Goal: Information Seeking & Learning: Find specific fact

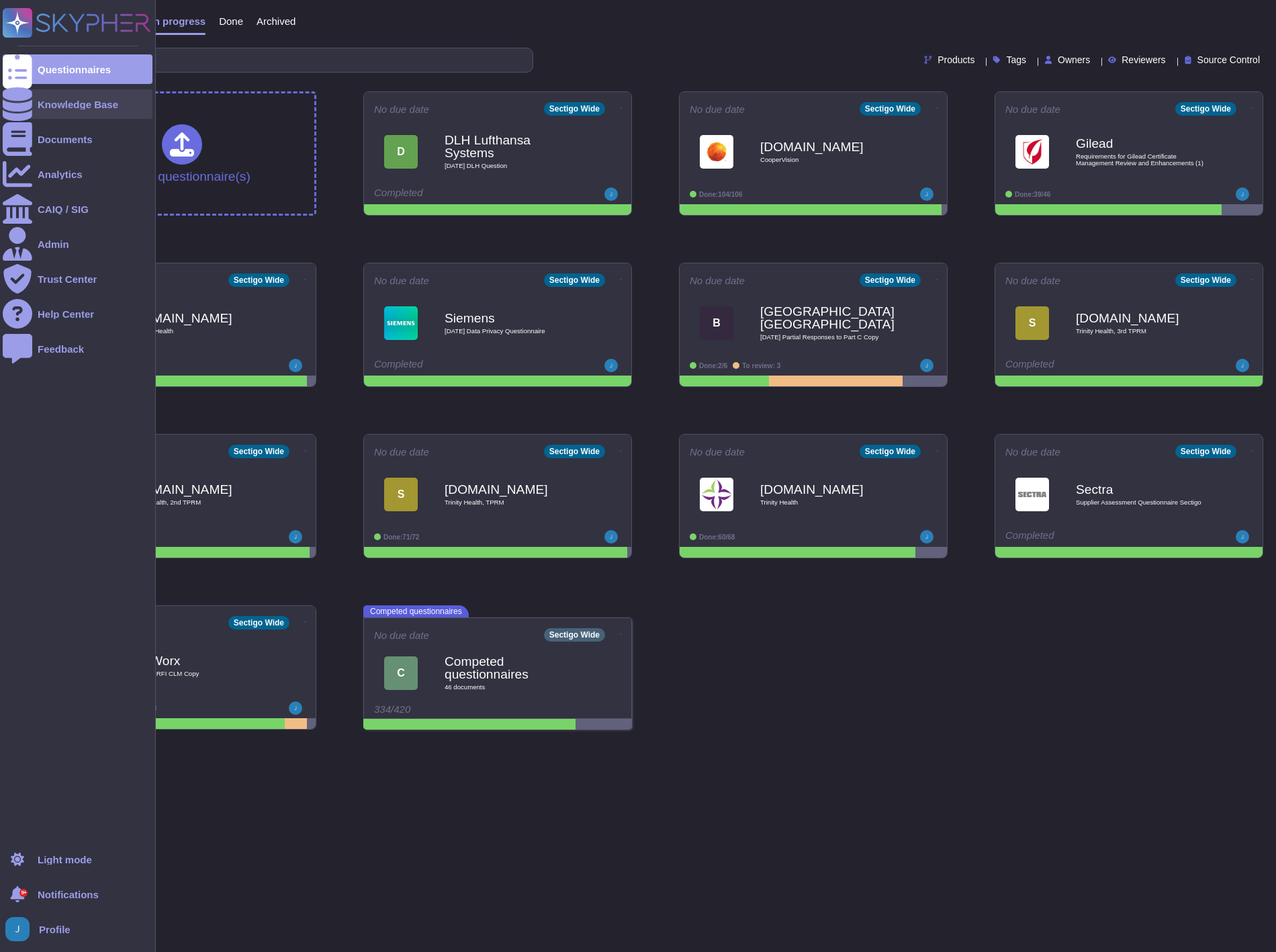
click at [82, 109] on div "Knowledge Base" at bounding box center [78, 104] width 81 height 10
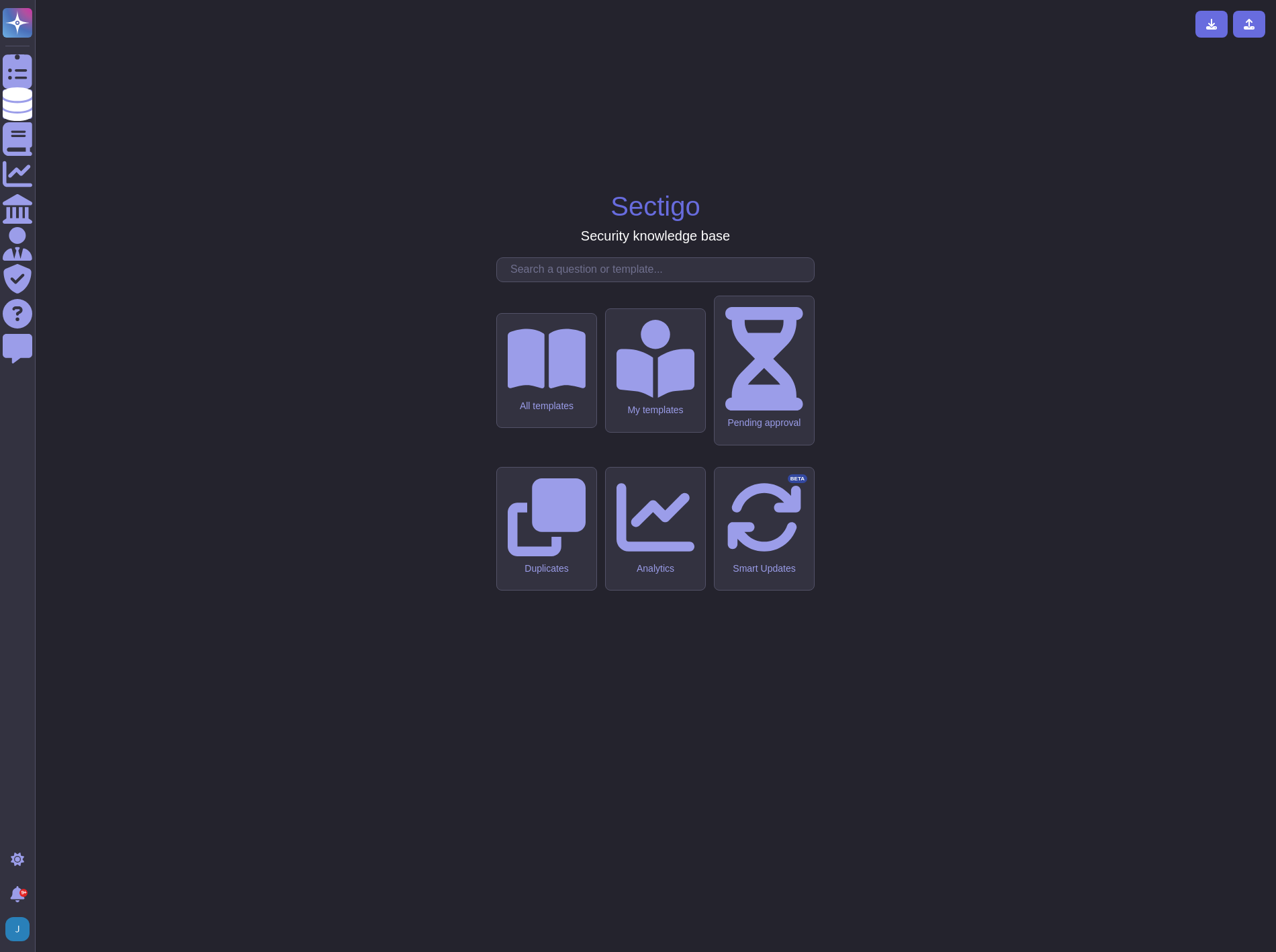
click at [614, 282] on input "text" at bounding box center [659, 269] width 311 height 23
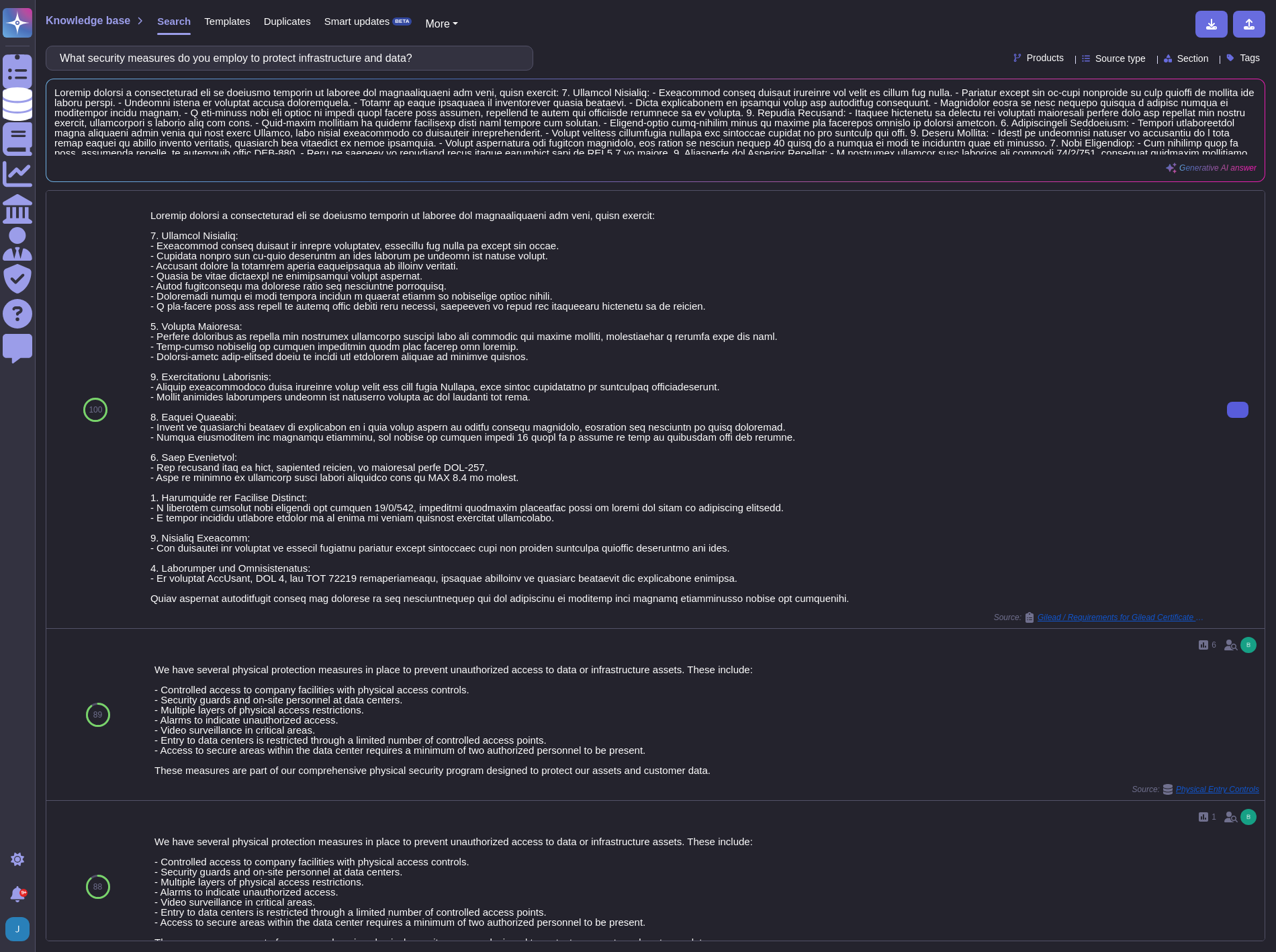
click at [1228, 415] on button at bounding box center [1237, 410] width 21 height 16
drag, startPoint x: 409, startPoint y: 56, endPoint x: -4, endPoint y: 31, distance: 413.8
click at [0, 31] on html "Questionnaires Knowledge Base Documents Analytics CAIQ / SIG Admin Trust Center…" at bounding box center [638, 476] width 1276 height 952
paste input "en was your CA Product audited by an independent auditor"
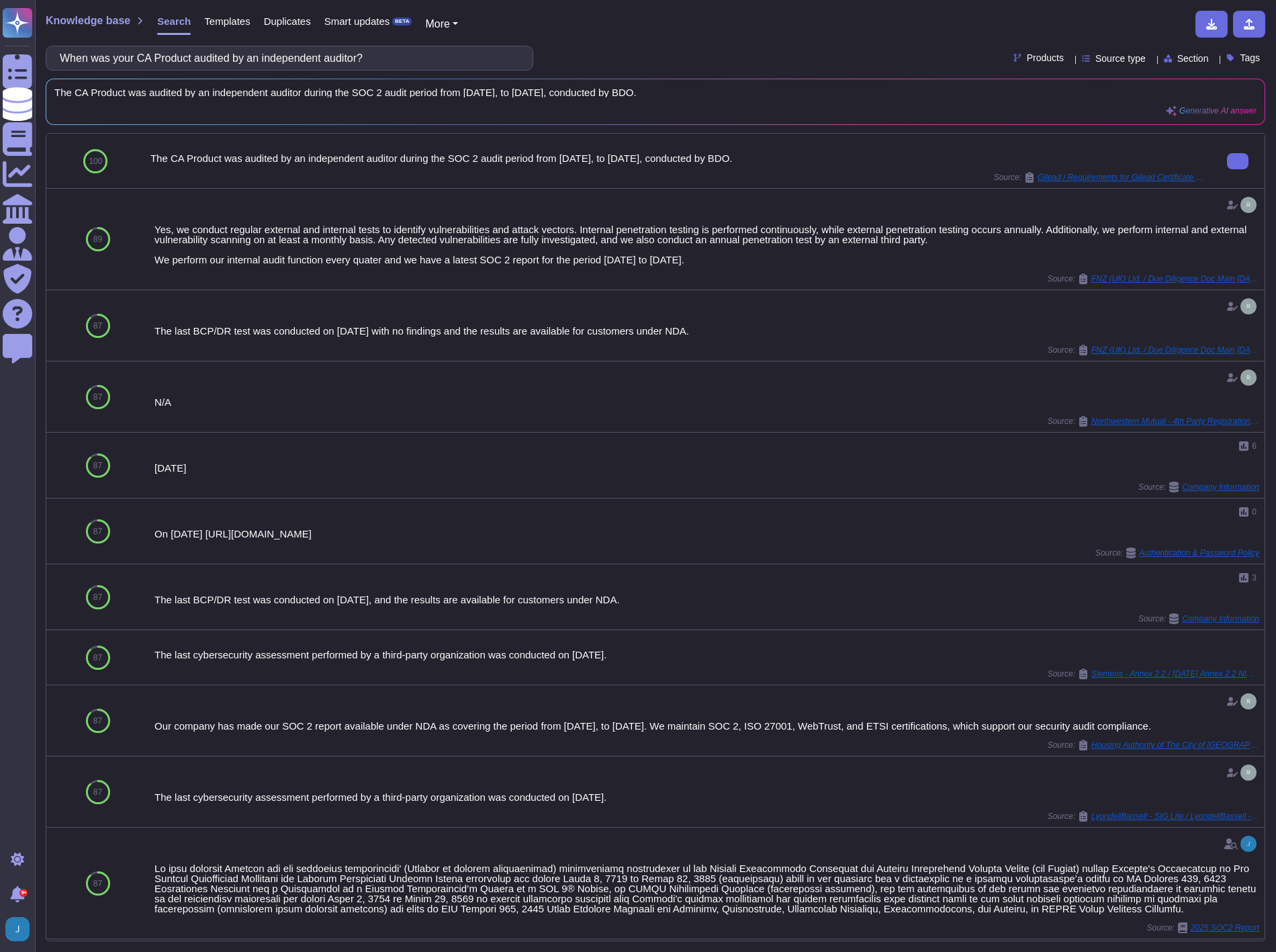
click at [796, 161] on div "The CA Product was audited by an independent auditor during the SOC 2 audit per…" at bounding box center [678, 158] width 1055 height 10
drag, startPoint x: 439, startPoint y: 60, endPoint x: -4, endPoint y: 42, distance: 443.4
click at [0, 42] on html "Questionnaires Knowledge Base Documents Analytics CAIQ / SIG Admin Trust Center…" at bounding box center [638, 476] width 1276 height 952
paste input "at are the compliance standards CA vendor adheres to"
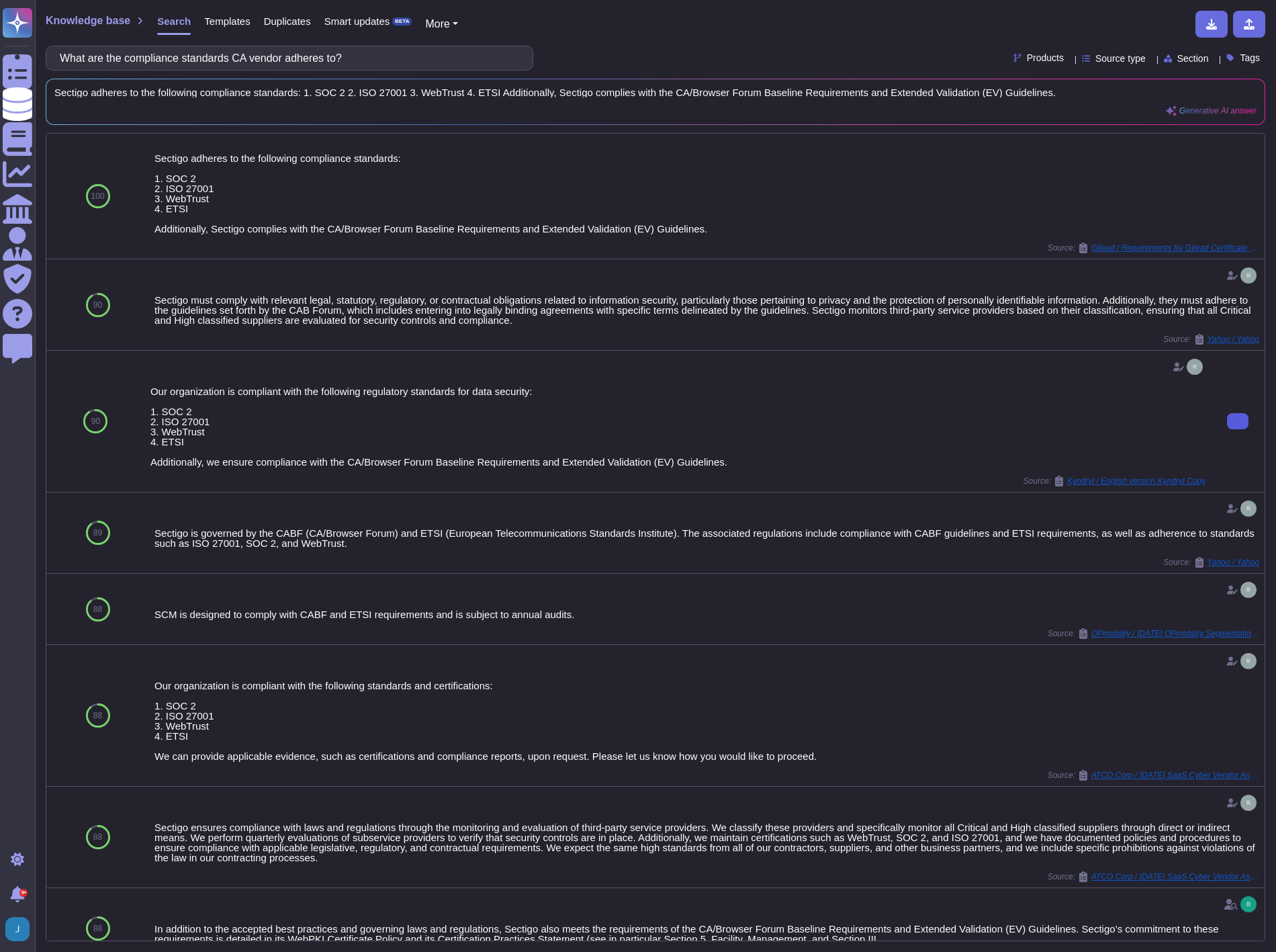
click at [1231, 428] on button at bounding box center [1237, 421] width 21 height 16
drag, startPoint x: 354, startPoint y: 54, endPoint x: -4, endPoint y: 20, distance: 359.6
click at [0, 20] on html "Questionnaires Knowledge Base Documents Analytics CAIQ / SIG Admin Trust Center…" at bounding box center [638, 476] width 1276 height 952
paste input "your liability and indemnification policies"
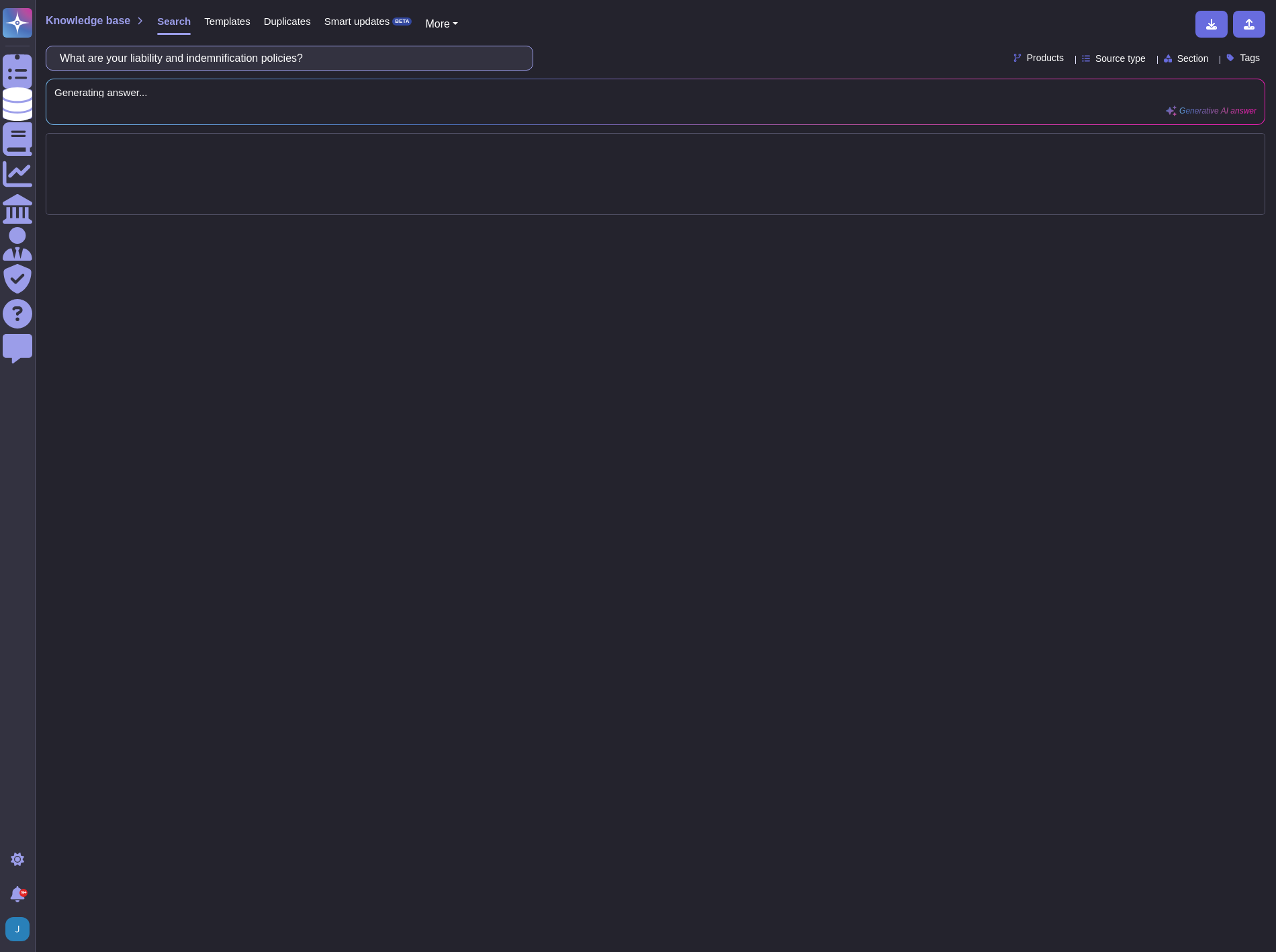
type input "What are your liability and indemnification policies?"
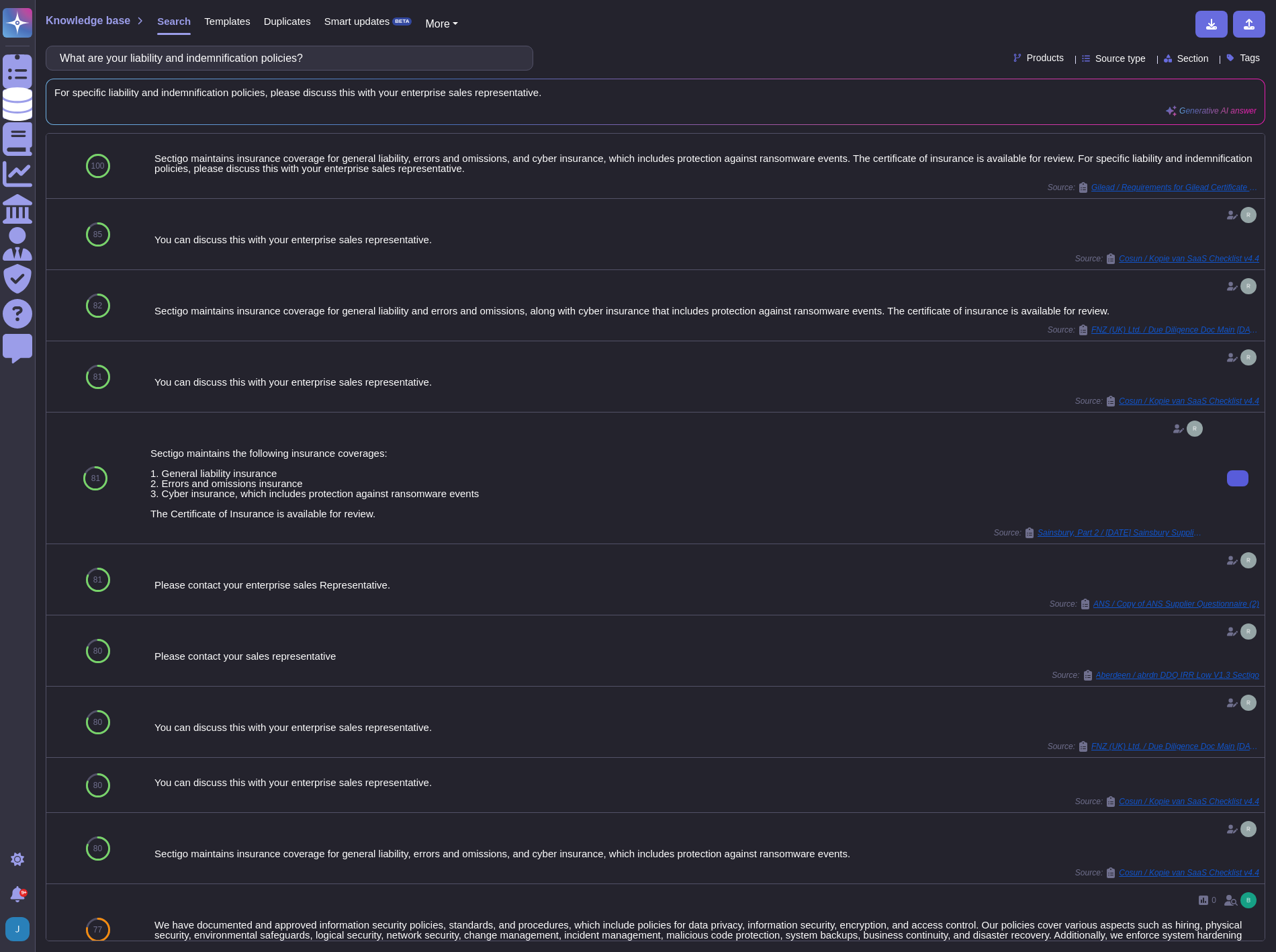
click at [1237, 478] on icon at bounding box center [1237, 478] width 0 height 0
